Goal: Transaction & Acquisition: Purchase product/service

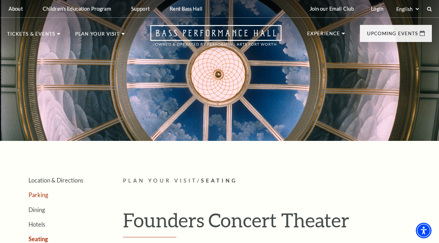
click at [36, 196] on link "Parking" at bounding box center [38, 195] width 20 height 7
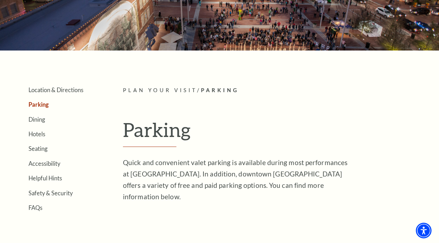
scroll to position [107, 0]
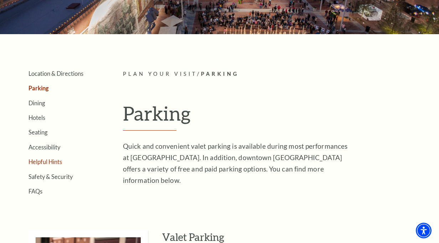
click at [52, 159] on link "Helpful Hints" at bounding box center [44, 162] width 33 height 7
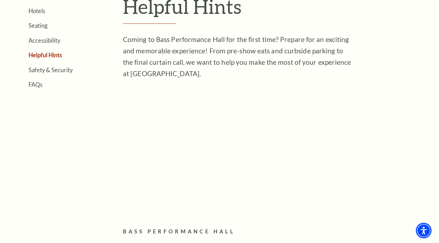
scroll to position [178, 0]
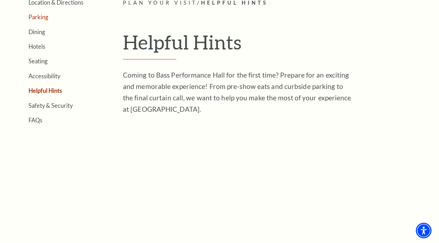
click at [41, 17] on link "Parking" at bounding box center [38, 17] width 20 height 7
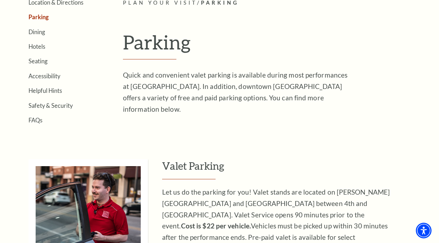
scroll to position [142, 0]
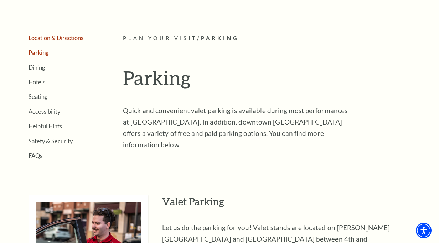
click at [76, 38] on link "Location & Directions" at bounding box center [55, 38] width 55 height 7
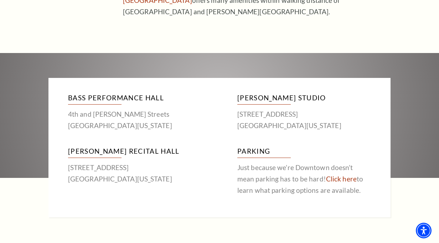
scroll to position [356, 0]
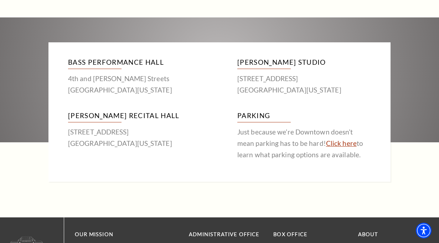
click at [327, 144] on link "Click here" at bounding box center [341, 143] width 31 height 8
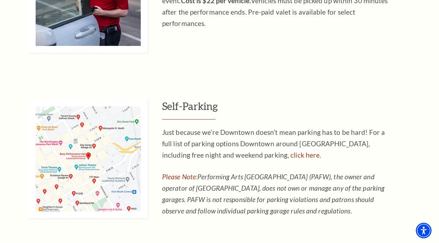
scroll to position [392, 0]
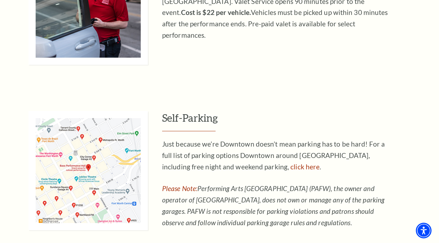
click at [99, 159] on img at bounding box center [87, 170] width 119 height 119
click at [74, 160] on img at bounding box center [87, 170] width 119 height 119
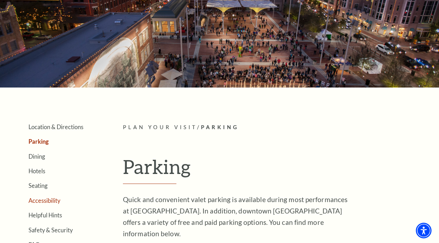
scroll to position [71, 0]
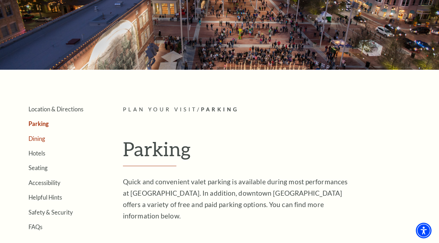
click at [41, 139] on link "Dining" at bounding box center [36, 138] width 16 height 7
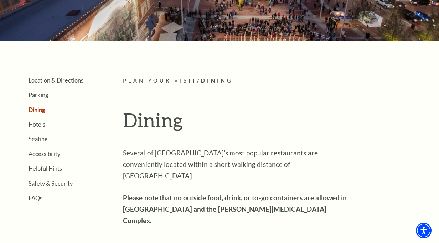
scroll to position [107, 0]
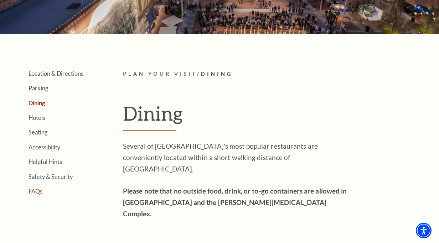
click at [34, 192] on link "FAQs" at bounding box center [35, 191] width 14 height 7
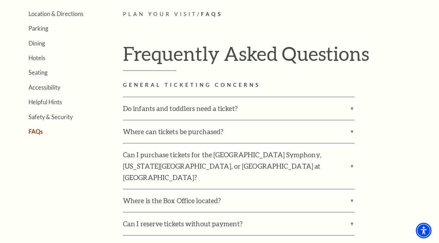
scroll to position [178, 0]
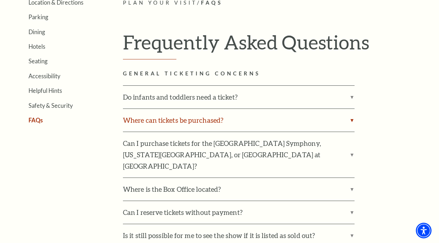
click at [353, 120] on label "Where can tickets be purchased?" at bounding box center [239, 120] width 232 height 23
click at [0, 0] on input "Where can tickets be purchased?" at bounding box center [0, 0] width 0 height 0
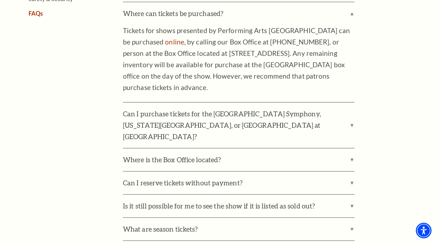
scroll to position [321, 0]
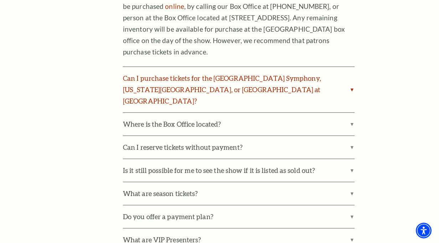
click at [352, 83] on label "Can I purchase tickets for the Fort Worth Symphony, Texas Ballet Theater, or Fo…" at bounding box center [239, 90] width 232 height 46
click at [0, 0] on input "Can I purchase tickets for the Fort Worth Symphony, Texas Ballet Theater, or Fo…" at bounding box center [0, 0] width 0 height 0
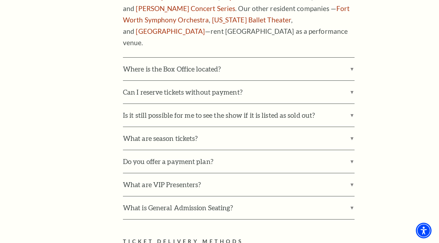
scroll to position [499, 0]
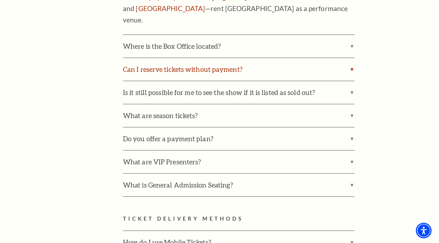
click at [352, 58] on label "Can I reserve tickets without payment?" at bounding box center [239, 69] width 232 height 23
click at [0, 0] on input "Can I reserve tickets without payment?" at bounding box center [0, 0] width 0 height 0
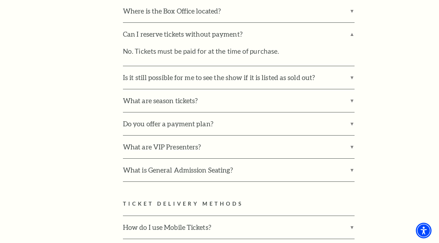
scroll to position [534, 0]
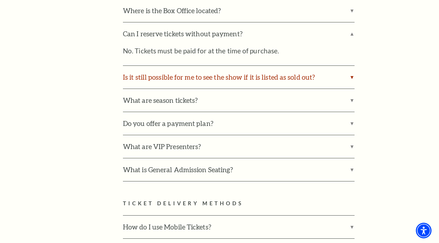
click at [350, 66] on label "Is it still possible for me to see the show if it is listed as sold out?" at bounding box center [239, 77] width 232 height 23
click at [0, 0] on input "Is it still possible for me to see the show if it is listed as sold out?" at bounding box center [0, 0] width 0 height 0
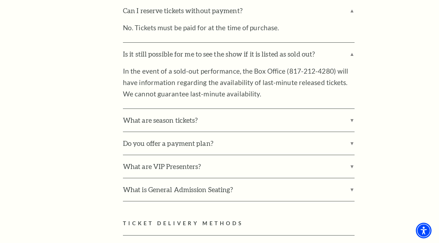
scroll to position [570, 0]
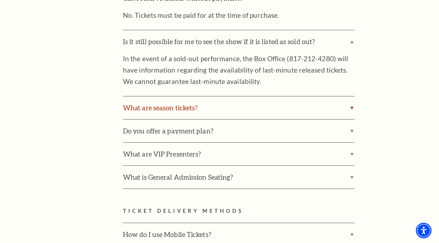
click at [353, 97] on label "What are season tickets?" at bounding box center [239, 108] width 232 height 23
click at [0, 0] on input "What are season tickets?" at bounding box center [0, 0] width 0 height 0
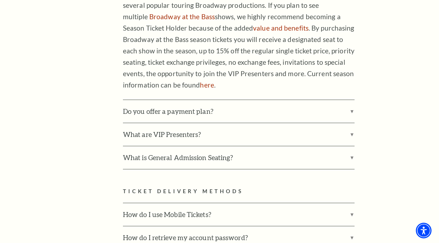
scroll to position [748, 0]
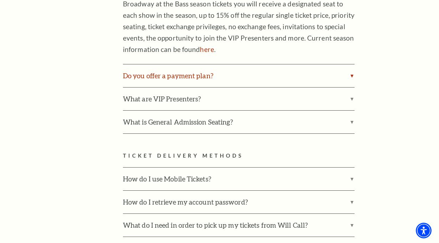
click at [353, 64] on label "Do you offer a payment plan?" at bounding box center [239, 75] width 232 height 23
click at [0, 0] on input "Do you offer a payment plan?" at bounding box center [0, 0] width 0 height 0
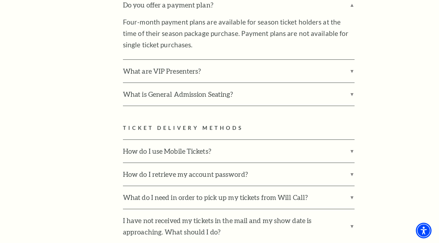
scroll to position [819, 0]
click at [350, 59] on label "What are VIP Presenters?" at bounding box center [239, 70] width 232 height 23
click at [0, 0] on input "What are VIP Presenters?" at bounding box center [0, 0] width 0 height 0
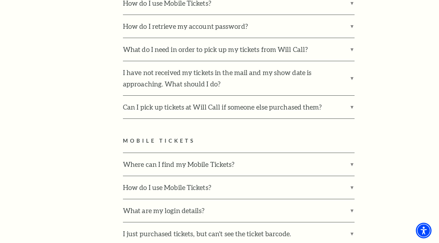
scroll to position [1069, 0]
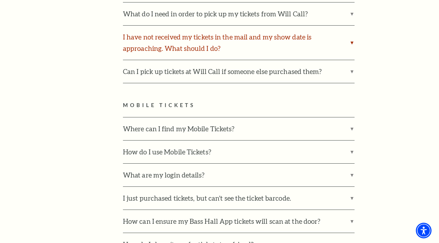
click at [352, 26] on label "I have not received my tickets in the mail and my show date is approaching. Wha…" at bounding box center [239, 43] width 232 height 34
click at [0, 0] on input "I have not received my tickets in the mail and my show date is approaching. Wha…" at bounding box center [0, 0] width 0 height 0
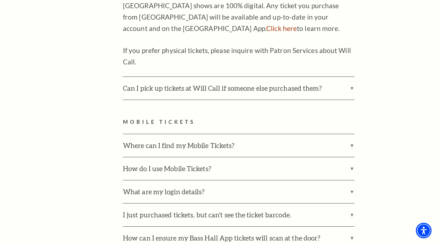
scroll to position [1176, 0]
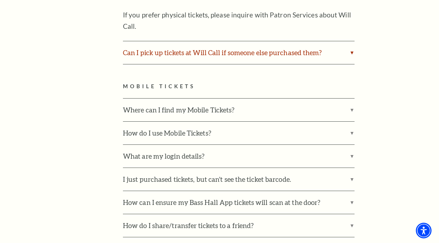
click at [353, 41] on label "Can I pick up tickets at Will Call if someone else purchased them?" at bounding box center [239, 52] width 232 height 23
click at [0, 0] on input "Can I pick up tickets at Will Call if someone else purchased them?" at bounding box center [0, 0] width 0 height 0
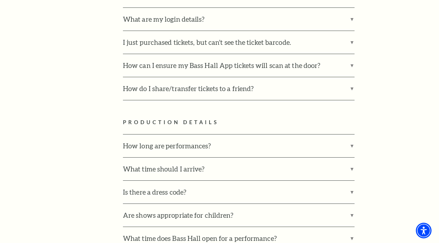
scroll to position [1389, 0]
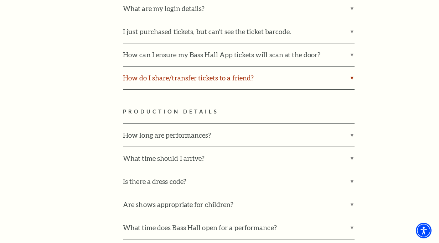
click at [352, 67] on label "How do I share/transfer tickets to a friend?" at bounding box center [239, 78] width 232 height 23
click at [0, 0] on input "How do I share/transfer tickets to a friend?" at bounding box center [0, 0] width 0 height 0
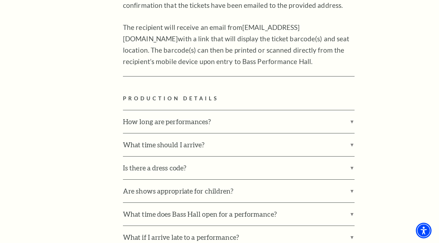
scroll to position [1603, 0]
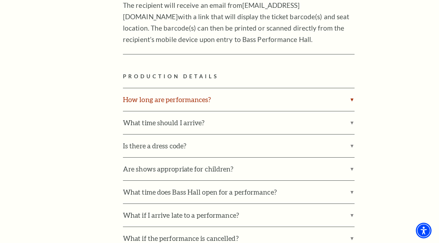
click at [353, 88] on label "How long are performances?" at bounding box center [239, 99] width 232 height 23
click at [0, 0] on input "How long are performances?" at bounding box center [0, 0] width 0 height 0
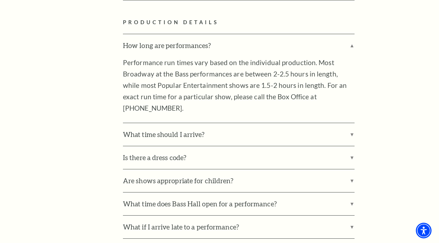
scroll to position [1674, 0]
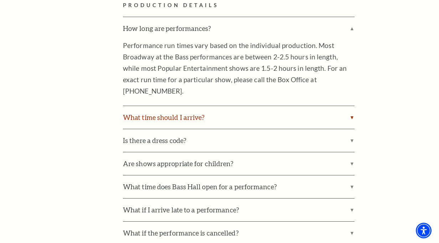
click at [352, 106] on label "What time should I arrive?" at bounding box center [239, 117] width 232 height 23
click at [0, 0] on input "What time should I arrive?" at bounding box center [0, 0] width 0 height 0
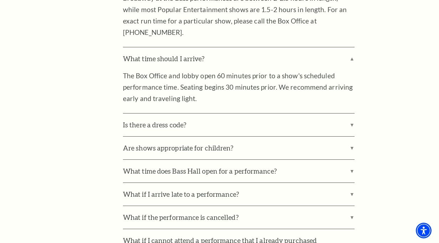
scroll to position [1746, 0]
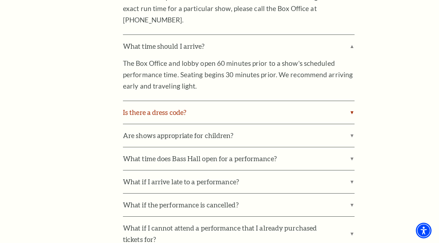
click at [352, 101] on label "Is there a dress code?" at bounding box center [239, 112] width 232 height 23
click at [0, 0] on input "Is there a dress code?" at bounding box center [0, 0] width 0 height 0
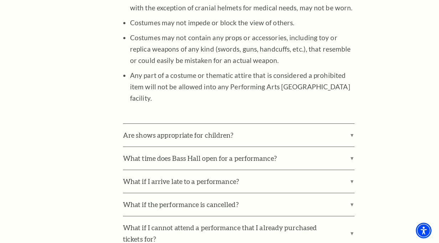
scroll to position [2030, 0]
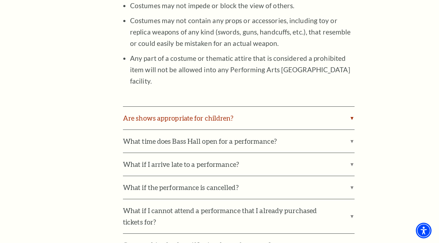
click at [350, 107] on label "Are shows appropriate for children?" at bounding box center [239, 118] width 232 height 23
click at [0, 0] on input "Are shows appropriate for children?" at bounding box center [0, 0] width 0 height 0
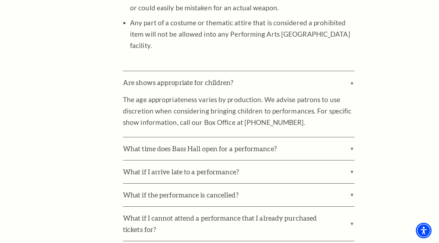
scroll to position [2102, 0]
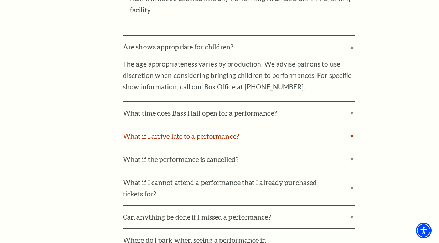
click at [353, 125] on label "What if I arrive late to a performance?" at bounding box center [239, 136] width 232 height 23
click at [0, 0] on input "What if I arrive late to a performance?" at bounding box center [0, 0] width 0 height 0
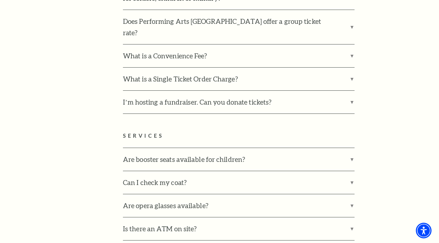
scroll to position [2779, 0]
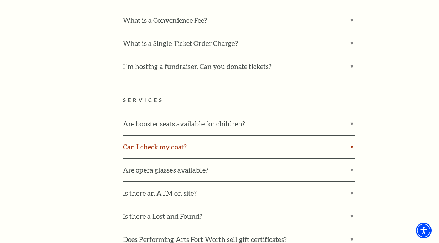
click at [352, 136] on label "Can I check my coat?" at bounding box center [239, 147] width 232 height 23
click at [0, 0] on input "Can I check my coat?" at bounding box center [0, 0] width 0 height 0
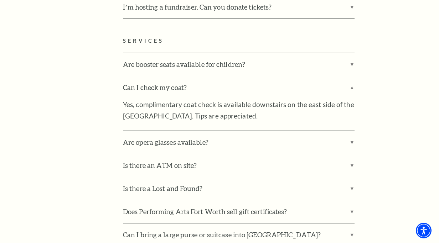
scroll to position [2850, 0]
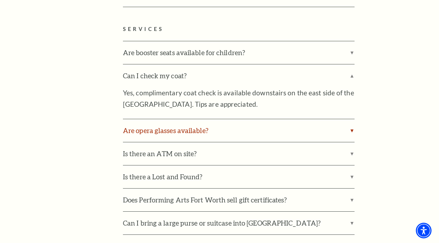
click at [354, 119] on label "Are opera glasses available?" at bounding box center [239, 130] width 232 height 23
click at [0, 0] on input "Are opera glasses available?" at bounding box center [0, 0] width 0 height 0
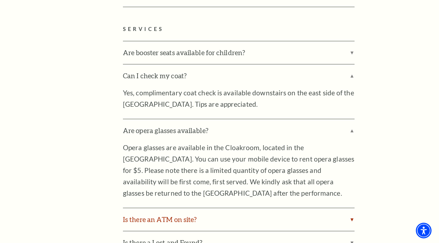
click at [352, 208] on label "Is there an ATM on site?" at bounding box center [239, 219] width 232 height 23
click at [0, 0] on input "Is there an ATM on site?" at bounding box center [0, 0] width 0 height 0
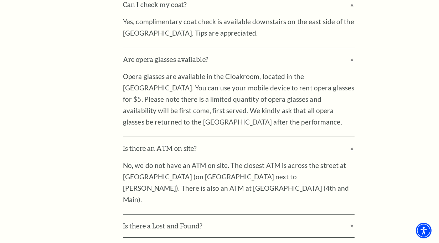
scroll to position [2957, 0]
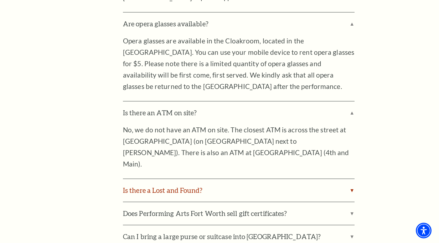
click at [353, 179] on label "Is there a Lost and Found?" at bounding box center [239, 190] width 232 height 23
click at [0, 0] on input "Is there a Lost and Found?" at bounding box center [0, 0] width 0 height 0
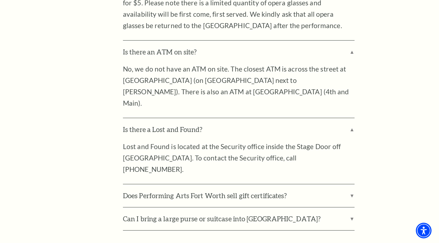
scroll to position [3028, 0]
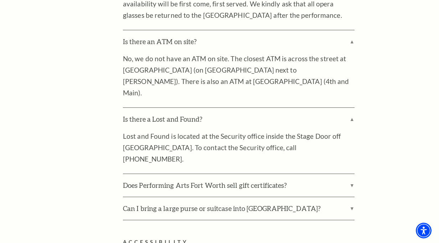
click at [355, 62] on div "SERVICES Are booster seats available for children? Booster seats are available …" at bounding box center [277, 34] width 309 height 374
click at [351, 174] on label "Does Performing Arts Fort Worth sell gift certificates?" at bounding box center [239, 185] width 232 height 23
click at [0, 0] on input "Does Performing Arts Fort Worth sell gift certificates?" at bounding box center [0, 0] width 0 height 0
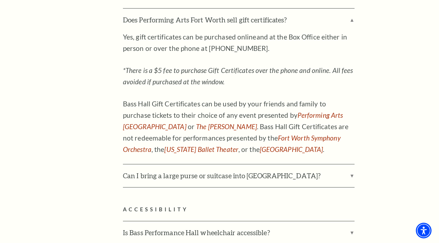
scroll to position [3206, 0]
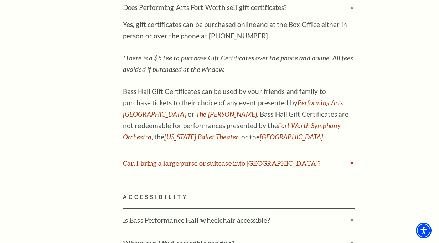
click at [351, 152] on label "Can I bring a large purse or suitcase into Bass Performance Hall?" at bounding box center [239, 163] width 232 height 23
click at [0, 0] on input "Can I bring a large purse or suitcase into Bass Performance Hall?" at bounding box center [0, 0] width 0 height 0
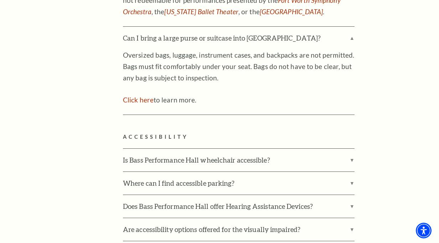
scroll to position [3349, 0]
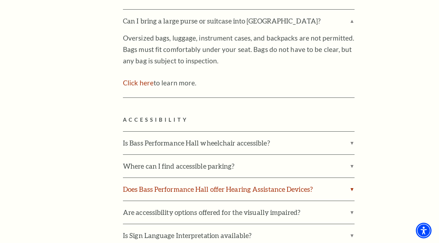
click at [353, 178] on label "Does Bass Performance Hall offer Hearing Assistance Devices?" at bounding box center [239, 189] width 232 height 23
click at [0, 0] on input "Does Bass Performance Hall offer Hearing Assistance Devices?" at bounding box center [0, 0] width 0 height 0
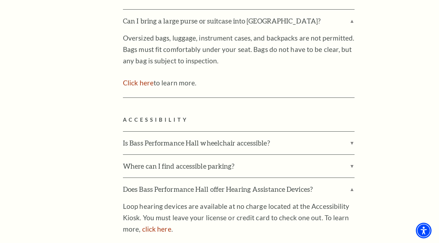
scroll to position [3384, 0]
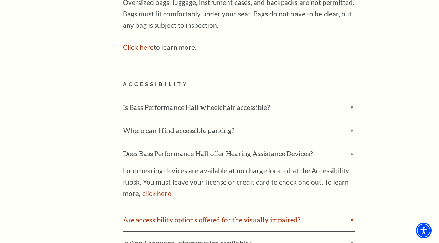
click at [353, 209] on label "Are accessibility options offered for the visually impaired?" at bounding box center [239, 220] width 232 height 23
click at [0, 0] on input "Are accessibility options offered for the visually impaired?" at bounding box center [0, 0] width 0 height 0
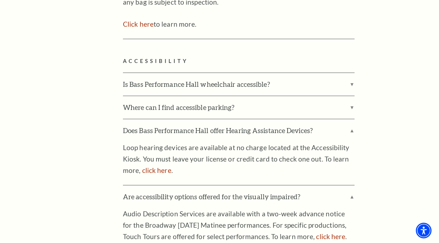
scroll to position [3420, 0]
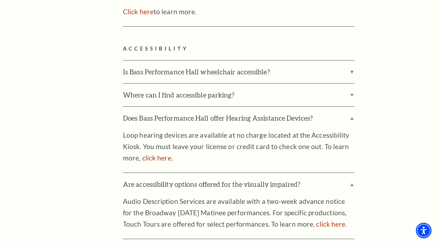
click at [0, 0] on input "Is Sign Language Interpretation available?" at bounding box center [0, 0] width 0 height 0
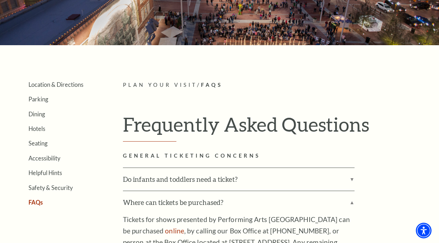
scroll to position [107, 0]
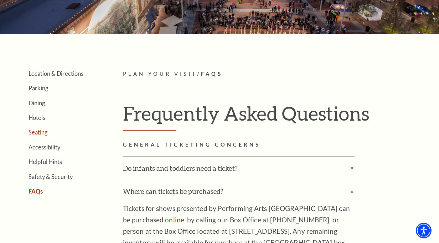
click at [34, 130] on link "Seating" at bounding box center [37, 132] width 19 height 7
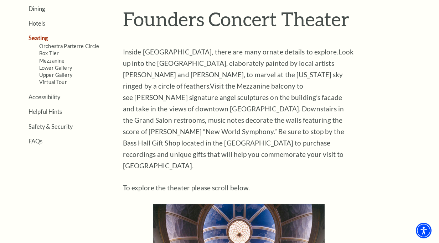
scroll to position [214, 0]
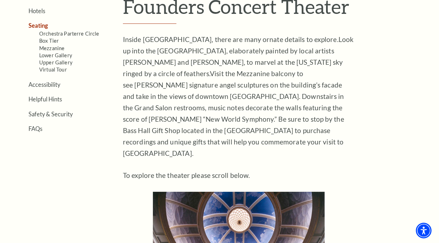
click at [49, 93] on ul "Location & Directions Parking Dining Hotels Seating Orchestra Parterre Circle B…" at bounding box center [54, 47] width 94 height 169
click at [39, 97] on link "Helpful Hints" at bounding box center [44, 99] width 33 height 7
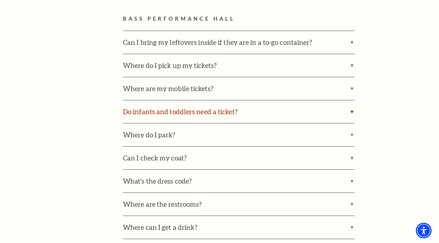
scroll to position [427, 0]
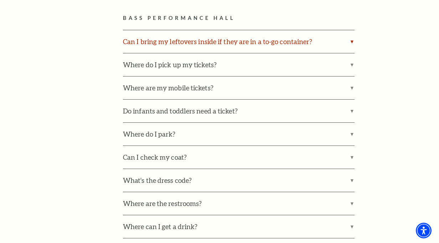
click at [352, 41] on label "Can I bring my leftovers inside if they are in a to-go container?" at bounding box center [239, 41] width 232 height 23
click at [0, 0] on input "Can I bring my leftovers inside if they are in a to-go container?" at bounding box center [0, 0] width 0 height 0
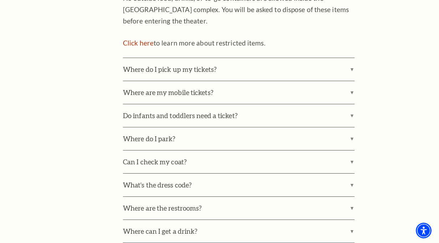
scroll to position [499, 0]
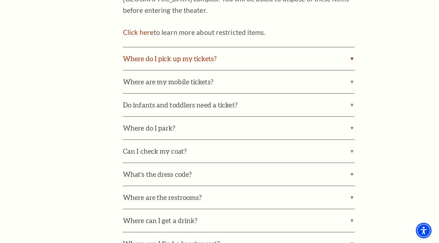
click at [349, 57] on label "Where do I pick up my tickets?" at bounding box center [239, 58] width 232 height 23
click at [0, 0] on input "Where do I pick up my tickets?" at bounding box center [0, 0] width 0 height 0
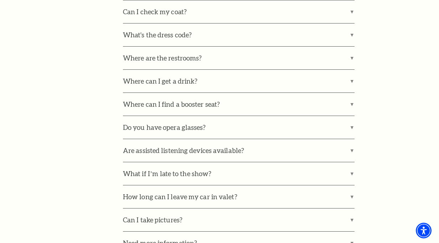
scroll to position [784, 0]
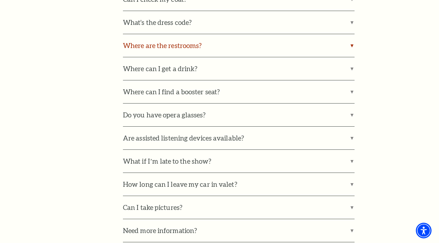
click at [352, 35] on label "Where are the restrooms?" at bounding box center [239, 45] width 232 height 23
click at [0, 0] on input "Where are the restrooms?" at bounding box center [0, 0] width 0 height 0
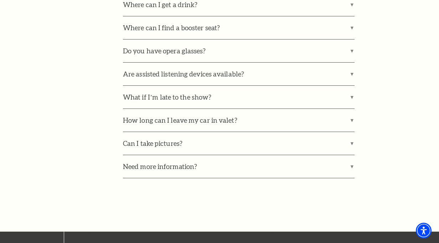
scroll to position [926, 0]
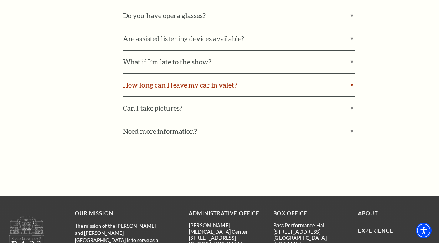
click at [350, 74] on label "How long can I leave my car in valet?" at bounding box center [239, 85] width 232 height 23
click at [0, 0] on input "How long can I leave my car in valet?" at bounding box center [0, 0] width 0 height 0
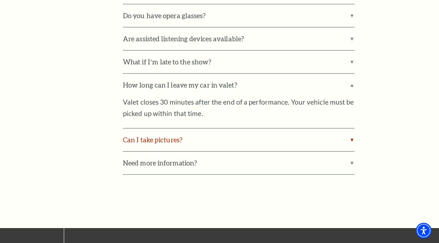
click at [351, 129] on label "Can I take pictures?" at bounding box center [239, 140] width 232 height 23
click at [0, 0] on input "Can I take pictures?" at bounding box center [0, 0] width 0 height 0
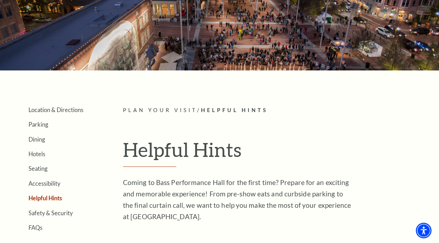
scroll to position [71, 0]
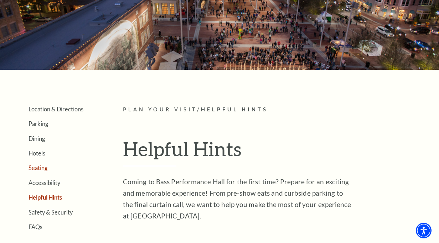
click at [44, 168] on link "Seating" at bounding box center [37, 168] width 19 height 7
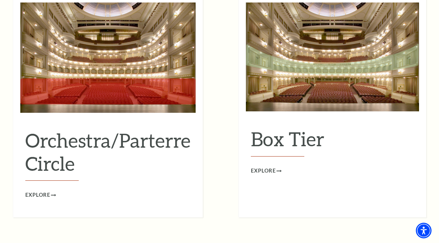
scroll to position [641, 0]
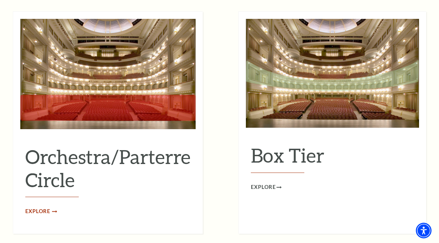
click at [42, 207] on span "Explore" at bounding box center [37, 211] width 25 height 9
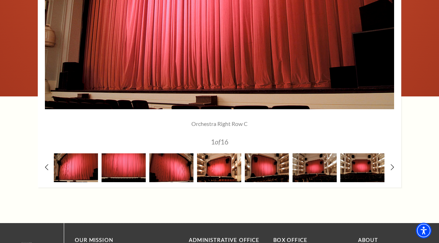
scroll to position [641, 0]
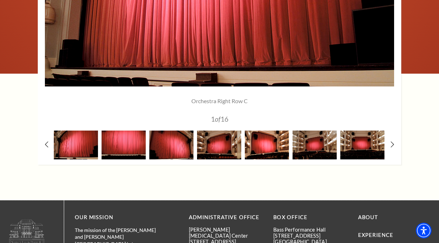
click at [270, 151] on img at bounding box center [267, 145] width 44 height 29
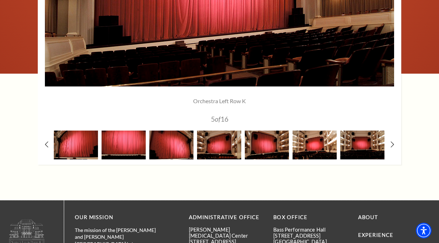
click at [309, 149] on img at bounding box center [314, 145] width 44 height 29
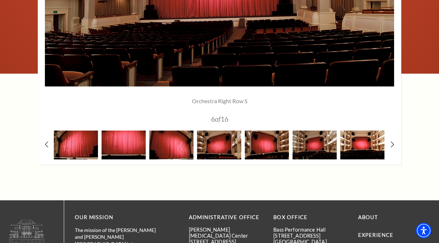
click at [362, 145] on img at bounding box center [362, 145] width 44 height 29
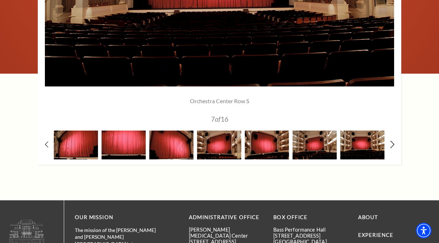
click at [392, 144] on icon at bounding box center [392, 144] width 5 height 7
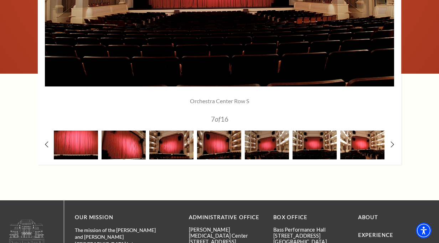
click at [372, 142] on img at bounding box center [362, 145] width 44 height 29
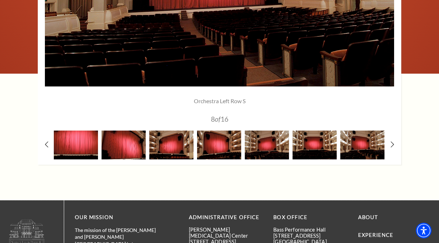
click at [395, 143] on div at bounding box center [219, 8] width 363 height 314
click at [393, 143] on icon at bounding box center [392, 144] width 5 height 7
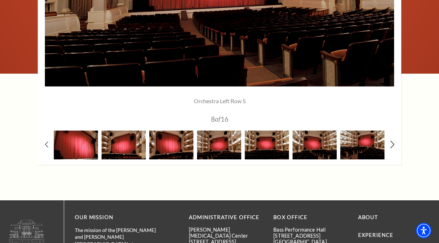
click at [393, 143] on icon at bounding box center [392, 144] width 5 height 7
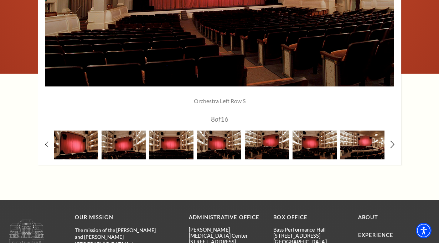
click at [393, 143] on icon at bounding box center [392, 144] width 5 height 7
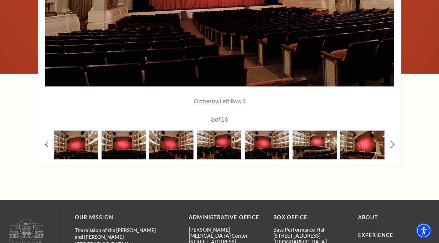
click at [393, 143] on icon at bounding box center [392, 144] width 5 height 7
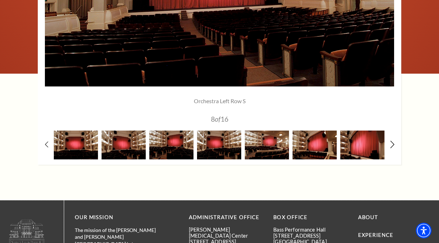
click at [393, 143] on icon at bounding box center [392, 144] width 5 height 7
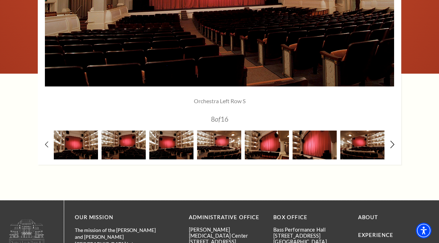
click at [393, 143] on icon at bounding box center [392, 144] width 5 height 7
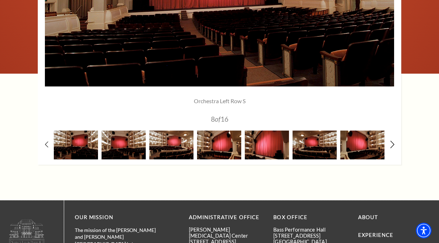
click at [393, 143] on icon at bounding box center [392, 144] width 5 height 7
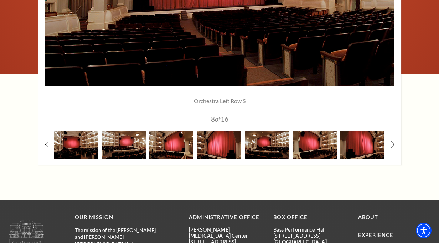
click at [393, 143] on icon at bounding box center [392, 144] width 5 height 7
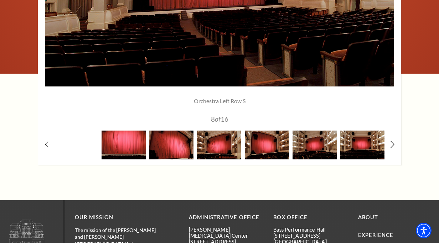
click at [393, 143] on icon at bounding box center [392, 144] width 5 height 7
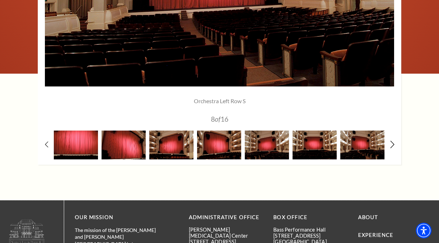
click at [393, 143] on icon at bounding box center [392, 144] width 5 height 7
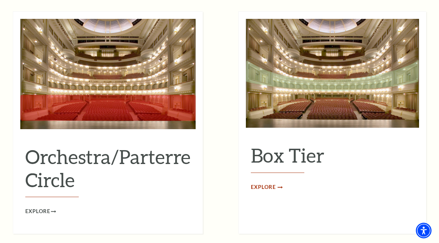
click at [265, 183] on span "Explore" at bounding box center [263, 187] width 25 height 9
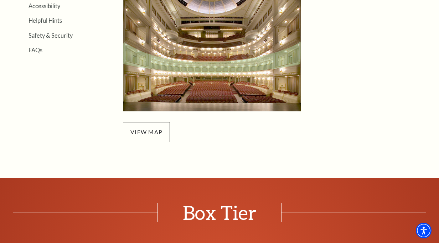
scroll to position [249, 0]
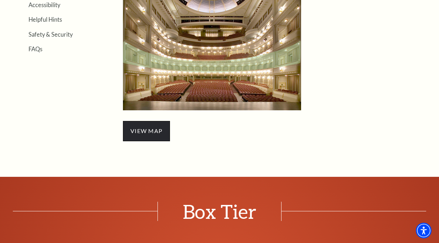
click at [155, 126] on span "view map" at bounding box center [146, 131] width 47 height 20
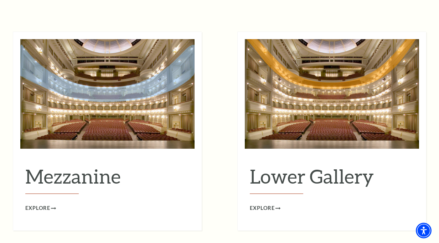
scroll to position [891, 0]
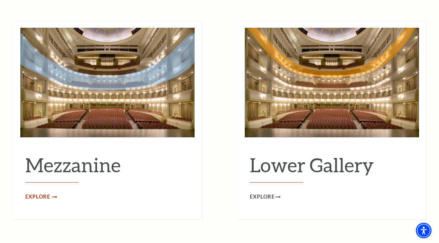
click at [34, 193] on span "Explore" at bounding box center [37, 197] width 25 height 9
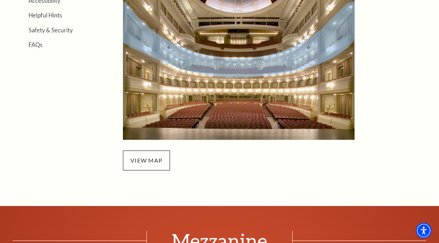
scroll to position [249, 0]
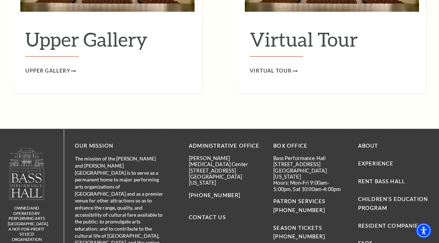
scroll to position [1129, 0]
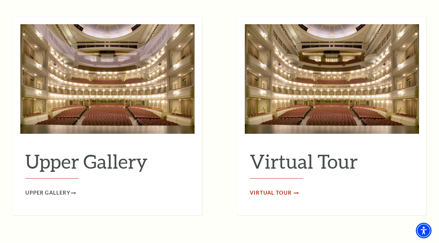
click at [276, 189] on span "Virtual Tour" at bounding box center [271, 193] width 42 height 9
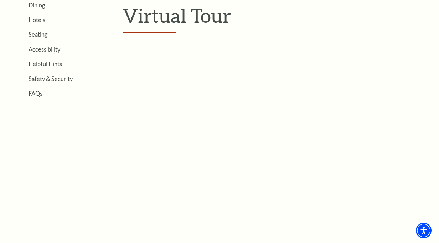
scroll to position [228, 0]
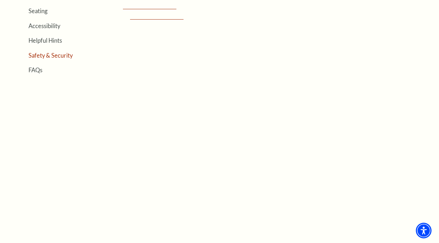
click at [57, 54] on link "Safety & Security" at bounding box center [50, 55] width 44 height 7
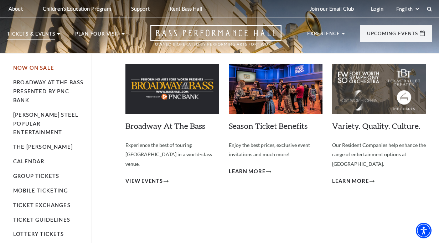
click at [34, 67] on link "Now On Sale" at bounding box center [33, 68] width 41 height 6
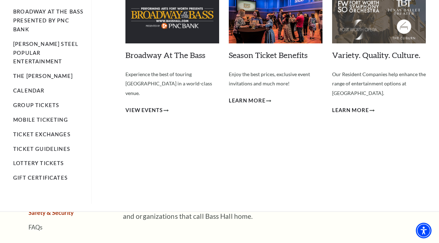
scroll to position [71, 0]
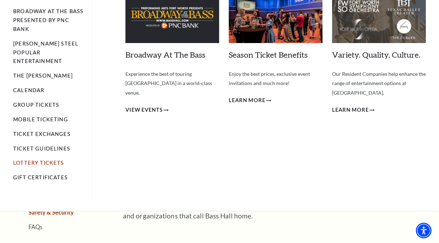
click at [47, 160] on link "Lottery Tickets" at bounding box center [38, 163] width 51 height 6
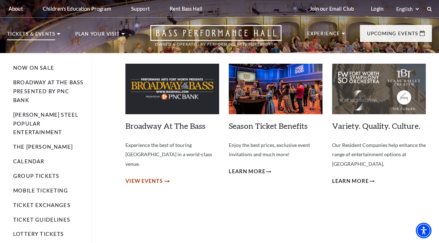
click at [149, 177] on span "View Events" at bounding box center [143, 181] width 37 height 9
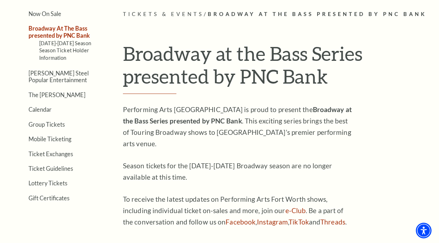
scroll to position [178, 0]
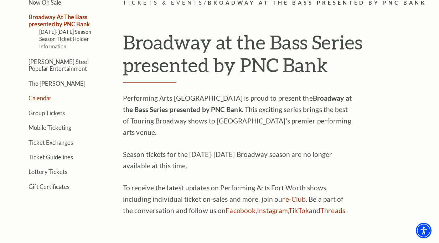
click at [41, 95] on link "Calendar" at bounding box center [39, 98] width 23 height 7
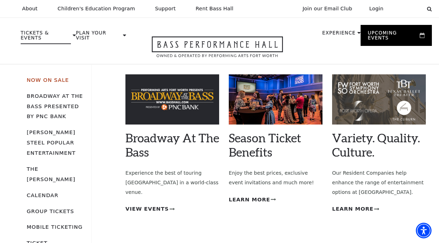
click at [45, 77] on link "Now On Sale" at bounding box center [48, 80] width 42 height 6
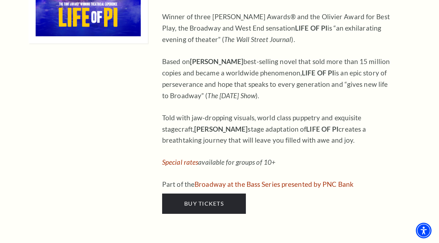
scroll to position [784, 0]
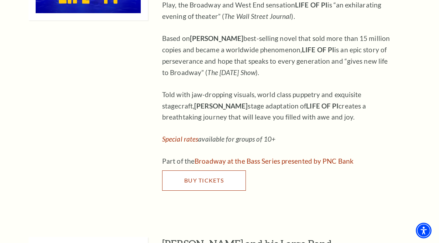
click at [204, 177] on span "Buy Tickets" at bounding box center [204, 180] width 40 height 7
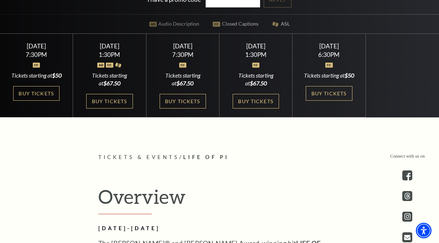
scroll to position [189, 0]
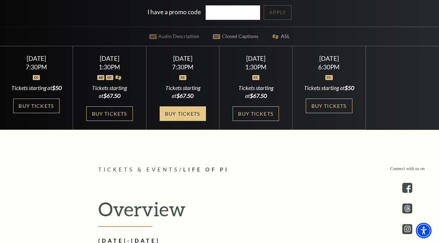
click at [186, 121] on link "Buy Tickets" at bounding box center [183, 114] width 46 height 15
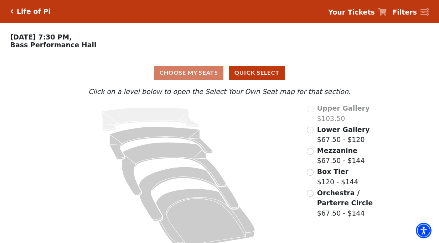
scroll to position [12, 0]
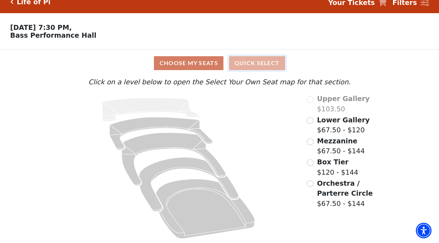
click at [268, 61] on button "Quick Select" at bounding box center [257, 63] width 56 height 14
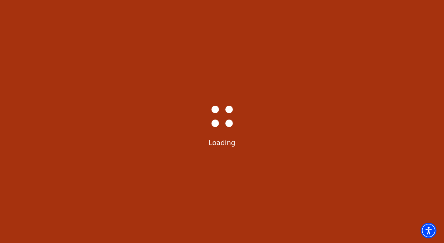
select select "6216"
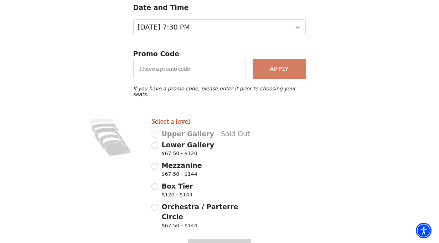
scroll to position [121, 0]
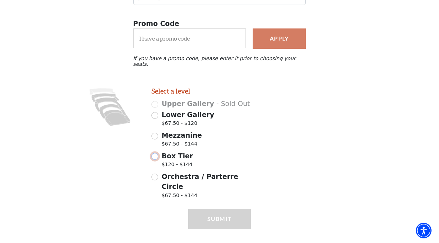
click at [154, 153] on input "Box Tier $120 - $144" at bounding box center [154, 156] width 7 height 7
radio input "true"
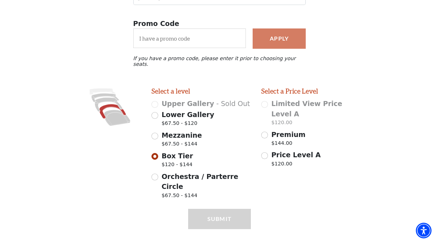
click at [265, 100] on div "Limited View Price Level A $120.00" at bounding box center [311, 114] width 100 height 30
click at [268, 130] on div "Premium $144.00" at bounding box center [311, 140] width 100 height 20
click at [264, 152] on input "Price Level A $120.00" at bounding box center [264, 155] width 7 height 7
radio input "true"
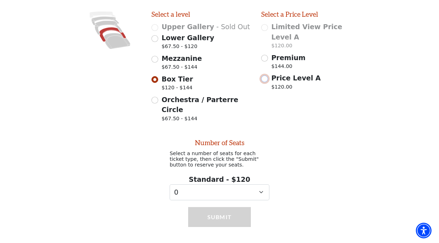
scroll to position [198, 0]
click at [265, 55] on input "Premium $144.00" at bounding box center [264, 58] width 7 height 7
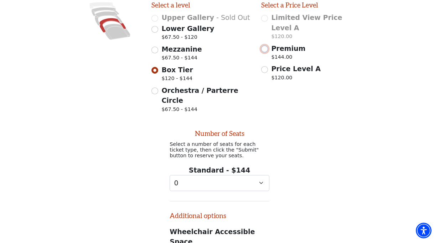
scroll to position [183, 0]
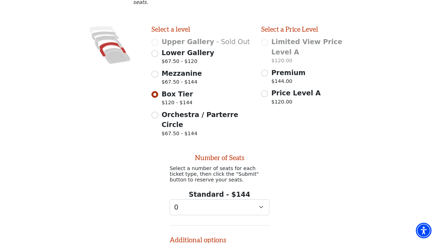
click at [266, 40] on div "Limited View Price Level A $120.00" at bounding box center [311, 52] width 100 height 30
click at [266, 39] on div "Limited View Price Level A $120.00" at bounding box center [311, 52] width 100 height 30
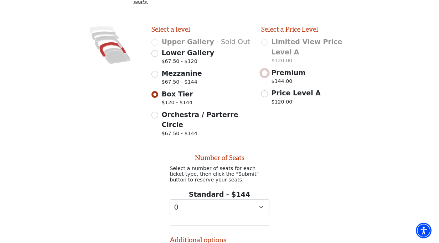
click at [268, 70] on input "Premium $144.00" at bounding box center [264, 73] width 7 height 7
radio input "true"
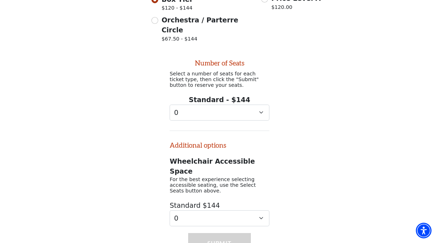
scroll to position [290, 0]
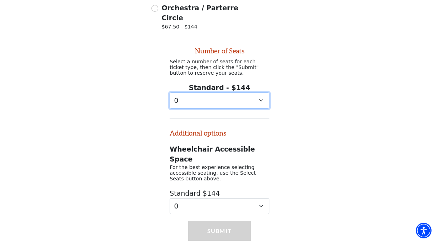
click at [261, 93] on select "0 1 2 3 4 5 6 7 8 9" at bounding box center [220, 101] width 100 height 16
select select "1"
click at [170, 93] on select "0 1 2 3 4 5 6 7 8 9" at bounding box center [220, 101] width 100 height 16
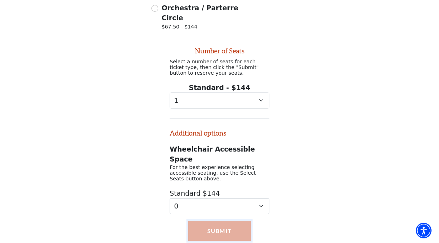
click at [225, 221] on button "Submit" at bounding box center [219, 231] width 63 height 20
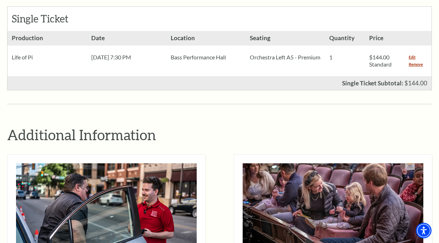
scroll to position [321, 0]
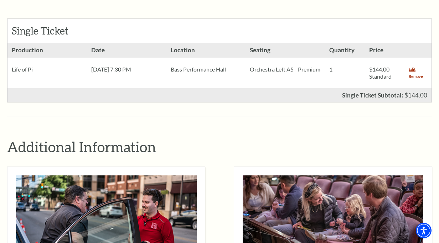
click at [415, 73] on link "Remove" at bounding box center [416, 76] width 14 height 7
